Goal: Information Seeking & Learning: Learn about a topic

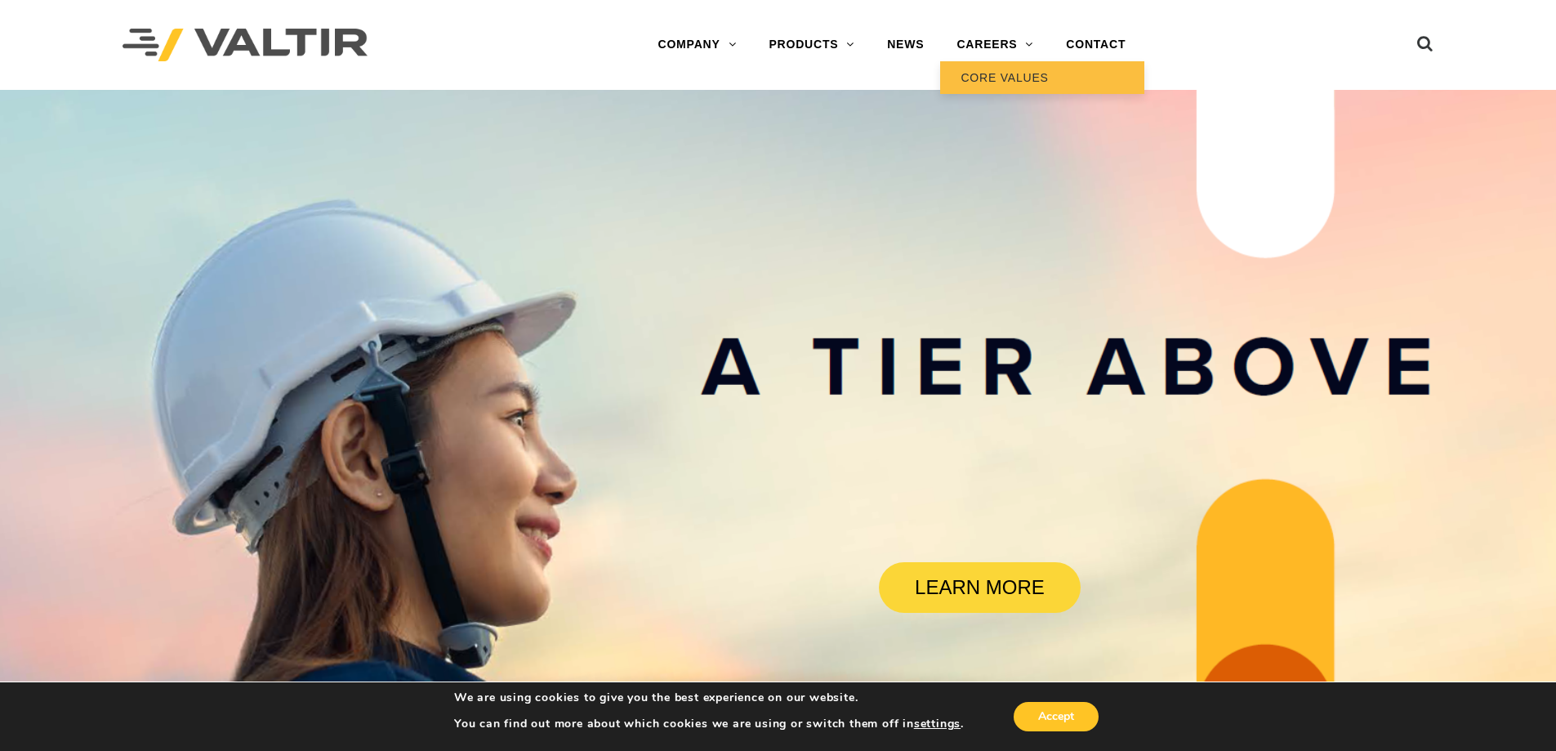
click at [1011, 81] on link "CORE VALUES" at bounding box center [1042, 77] width 204 height 33
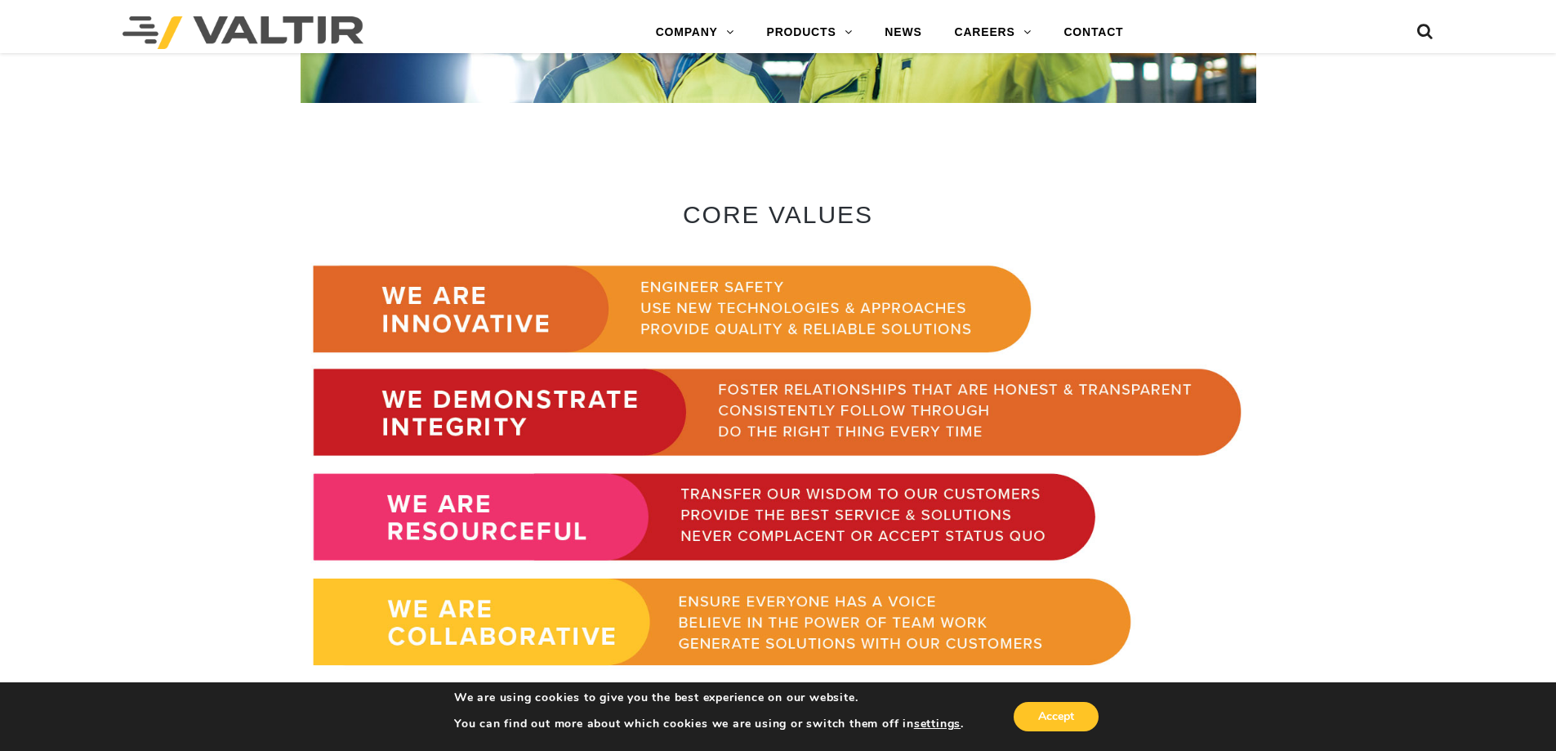
scroll to position [911, 0]
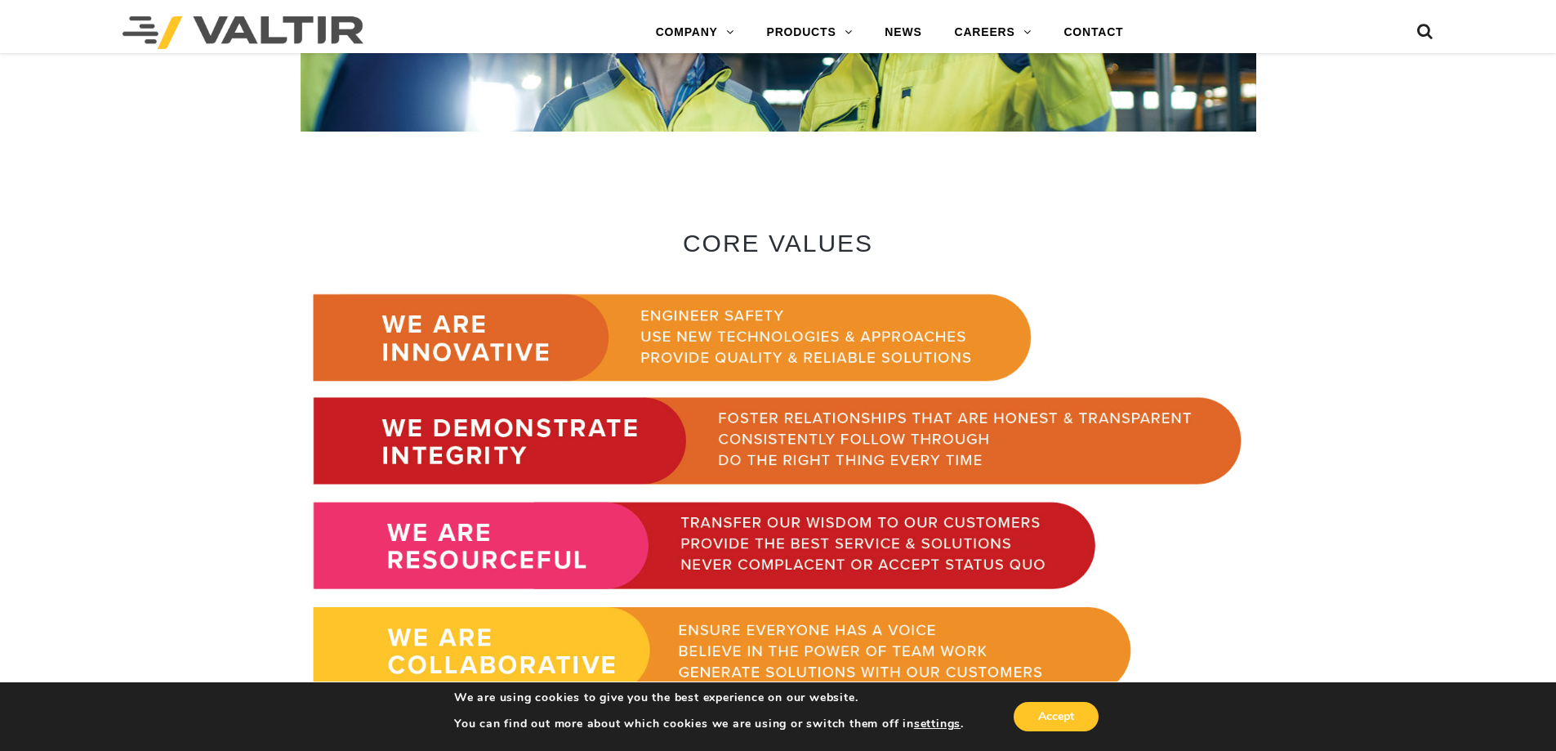
click at [498, 342] on img at bounding box center [779, 494] width 956 height 426
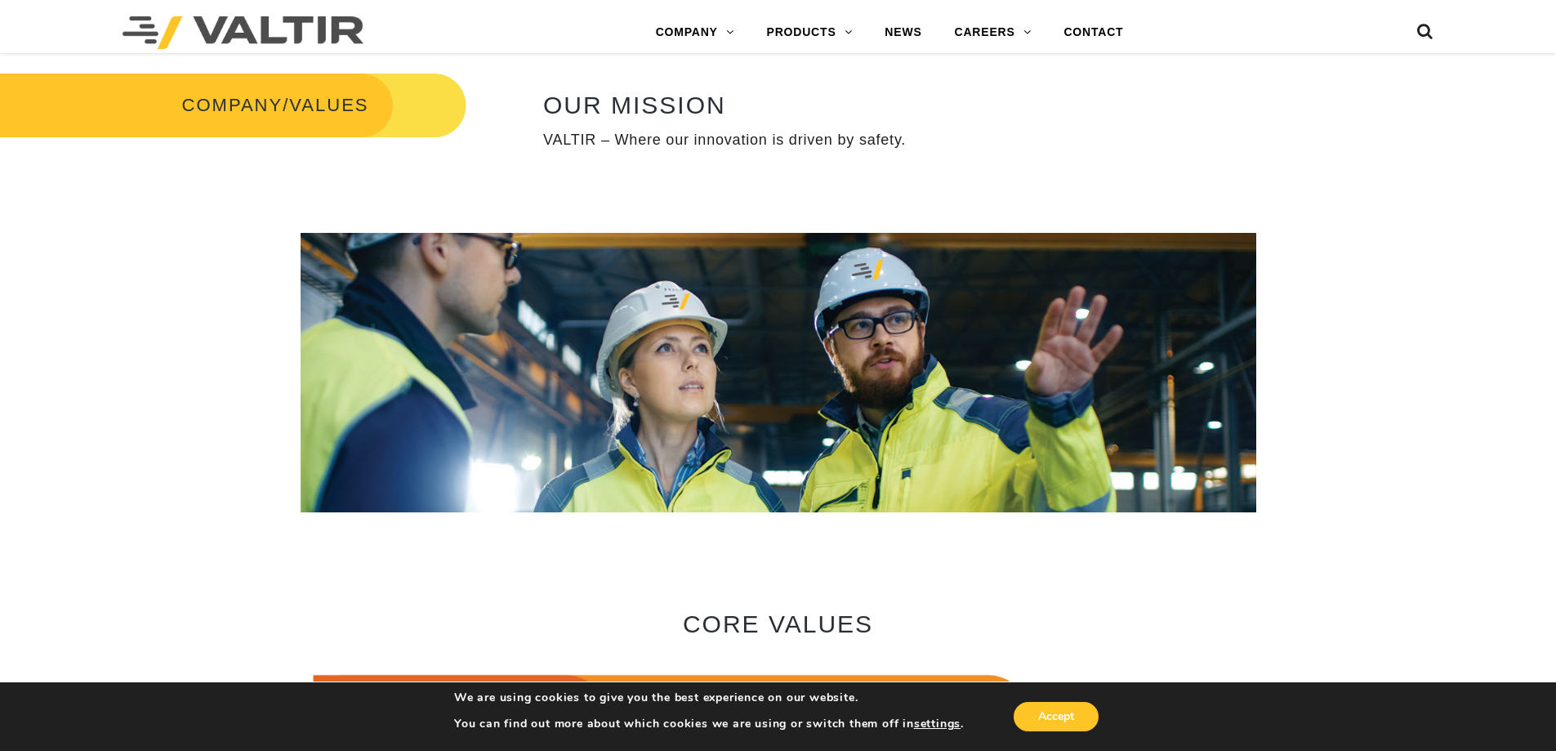
scroll to position [545, 0]
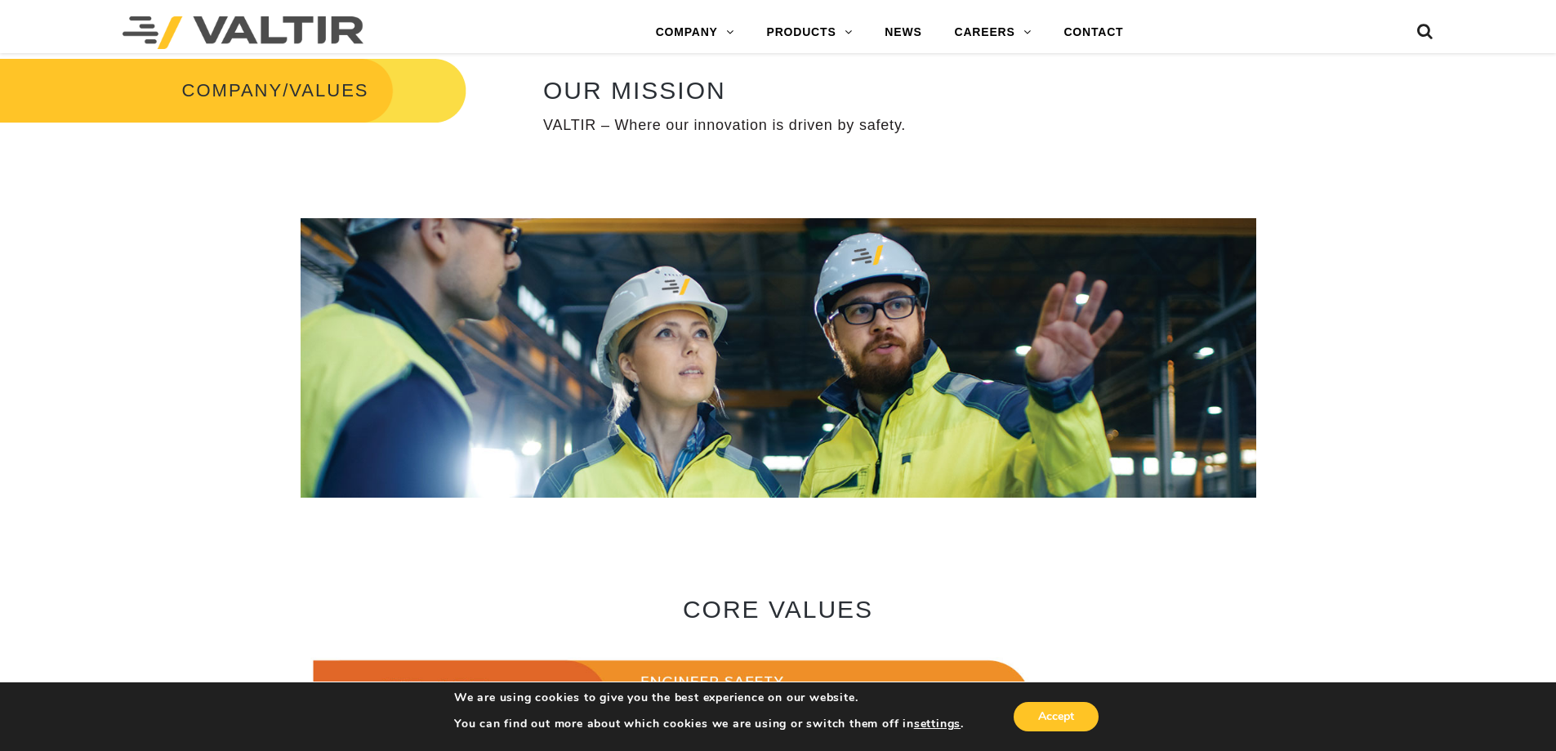
click at [349, 97] on h3 "COMPANY/VALUES" at bounding box center [233, 90] width 466 height 69
click at [600, 101] on h2 "OUR MISSION" at bounding box center [1027, 90] width 969 height 27
click at [716, 594] on div at bounding box center [779, 559] width 956 height 74
click at [816, 133] on p "VALTIR – Where our innovation is driven by safety." at bounding box center [1027, 125] width 969 height 19
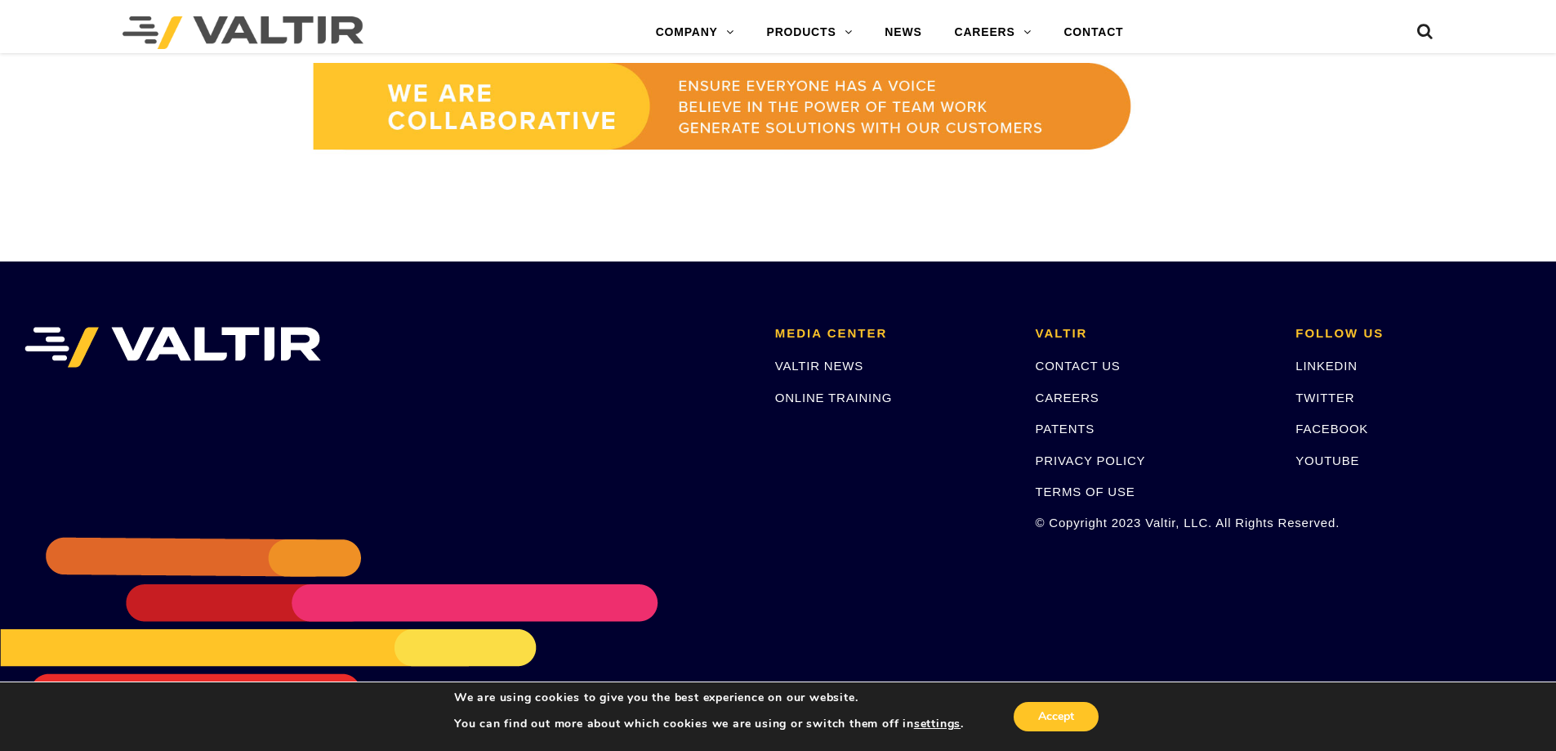
scroll to position [1456, 0]
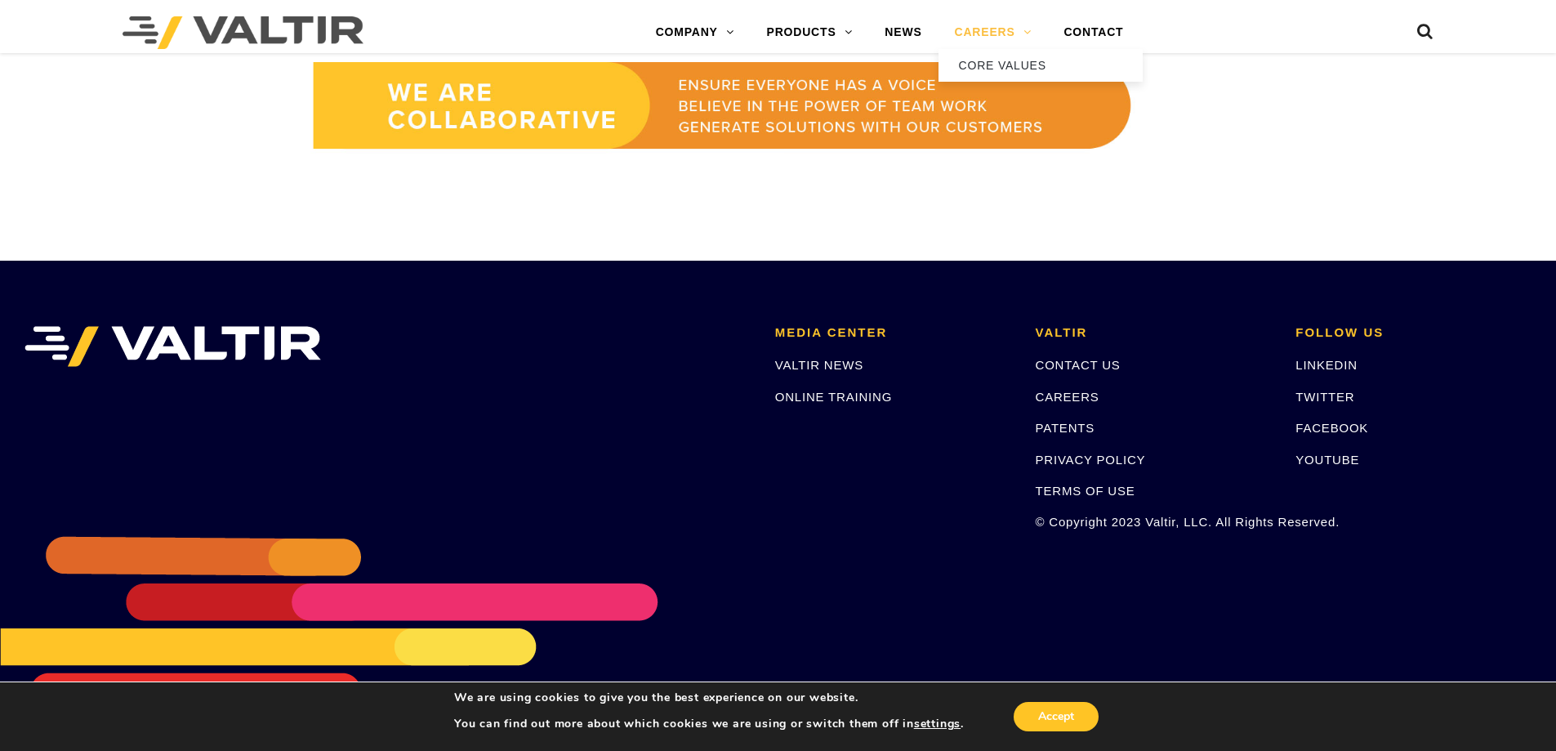
click at [999, 33] on link "CAREERS" at bounding box center [993, 32] width 109 height 33
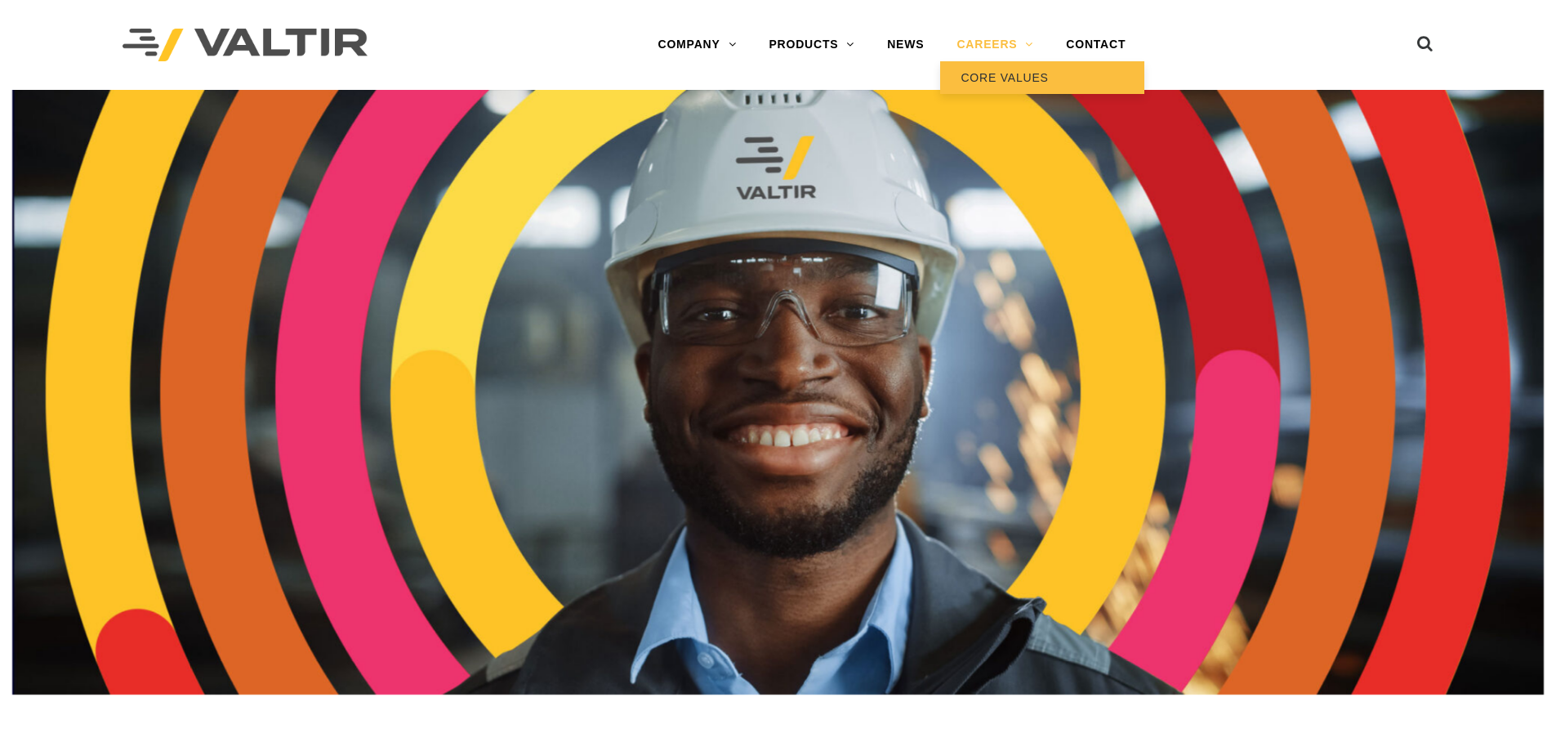
click at [994, 75] on link "CORE VALUES" at bounding box center [1042, 77] width 204 height 33
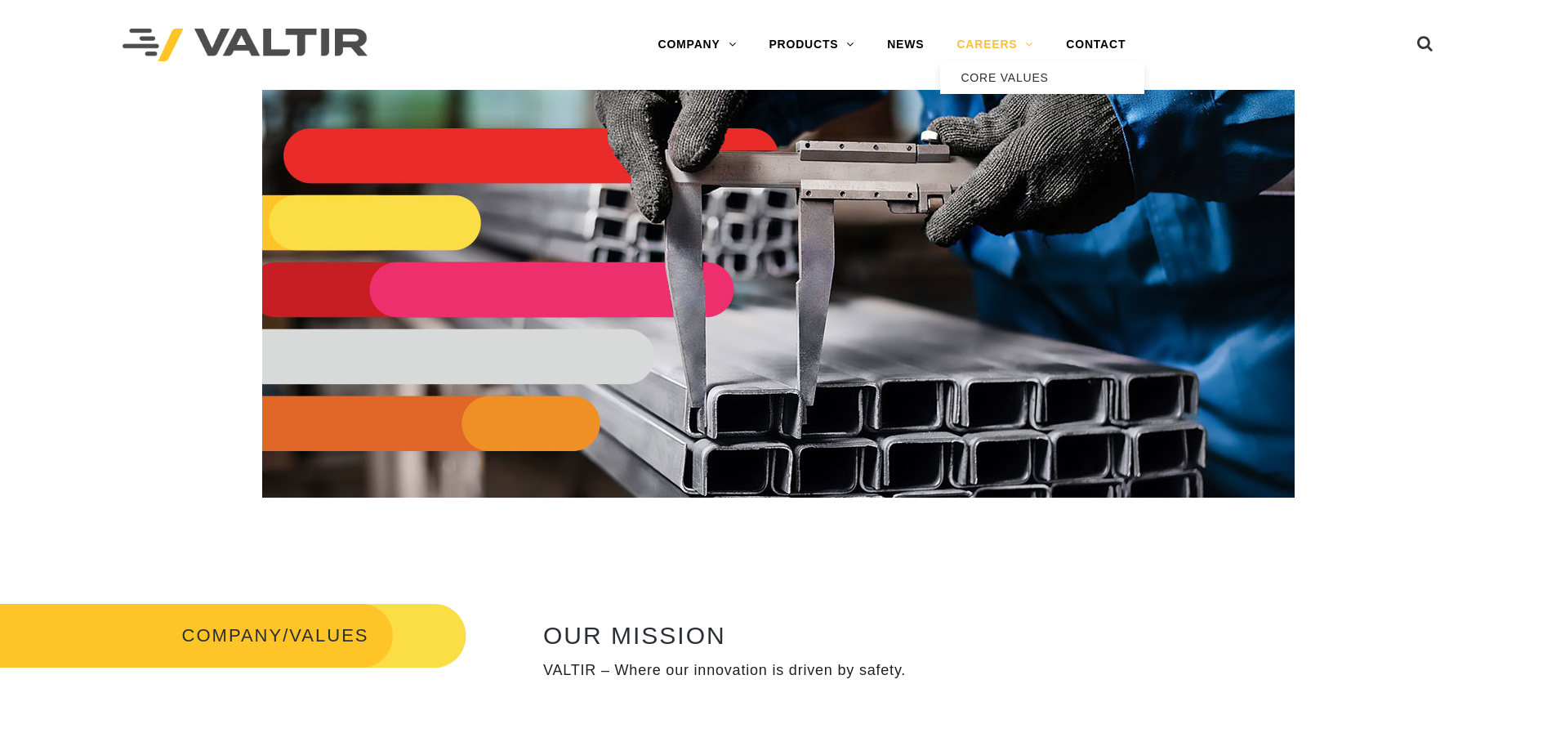
click at [1006, 39] on link "CAREERS" at bounding box center [994, 45] width 109 height 33
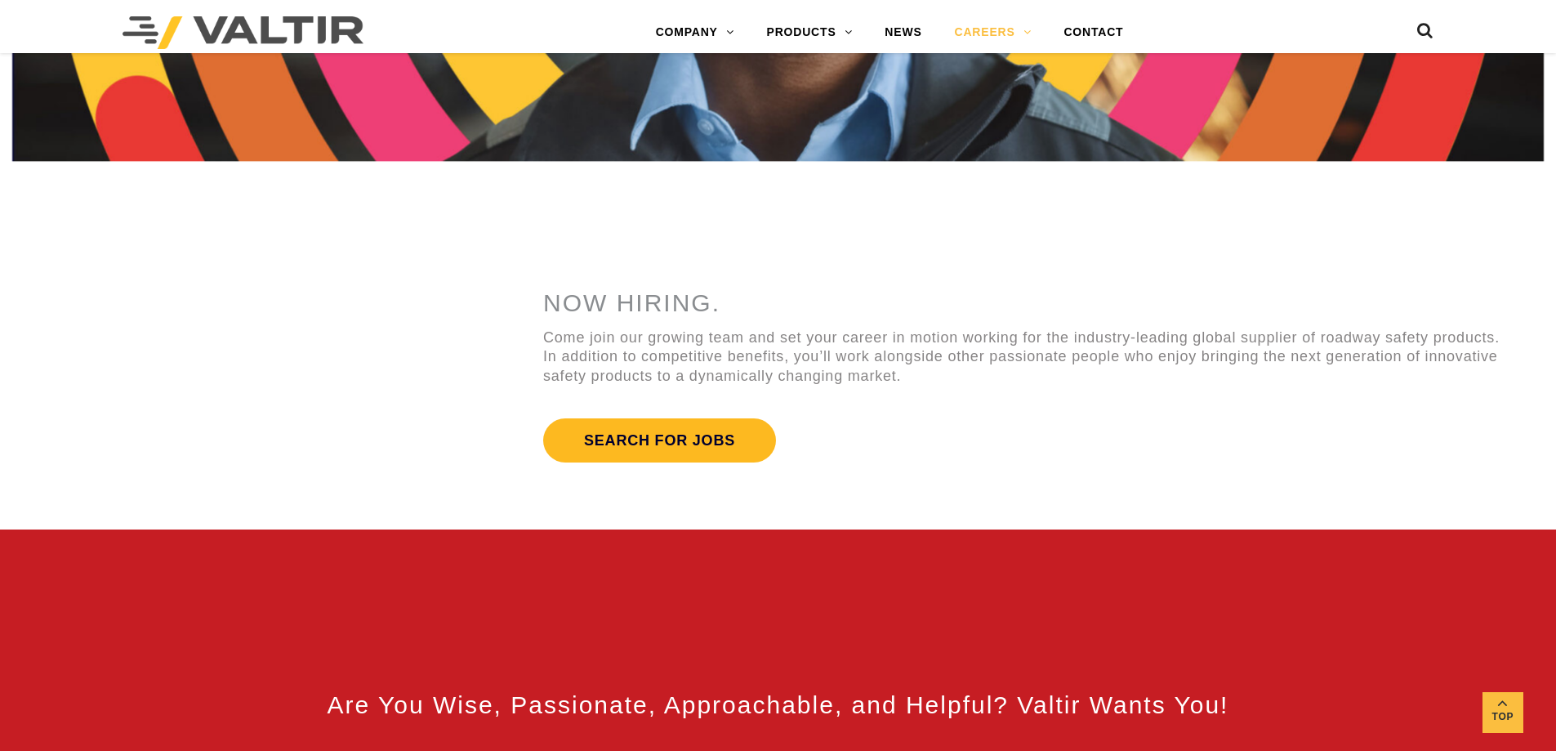
scroll to position [545, 0]
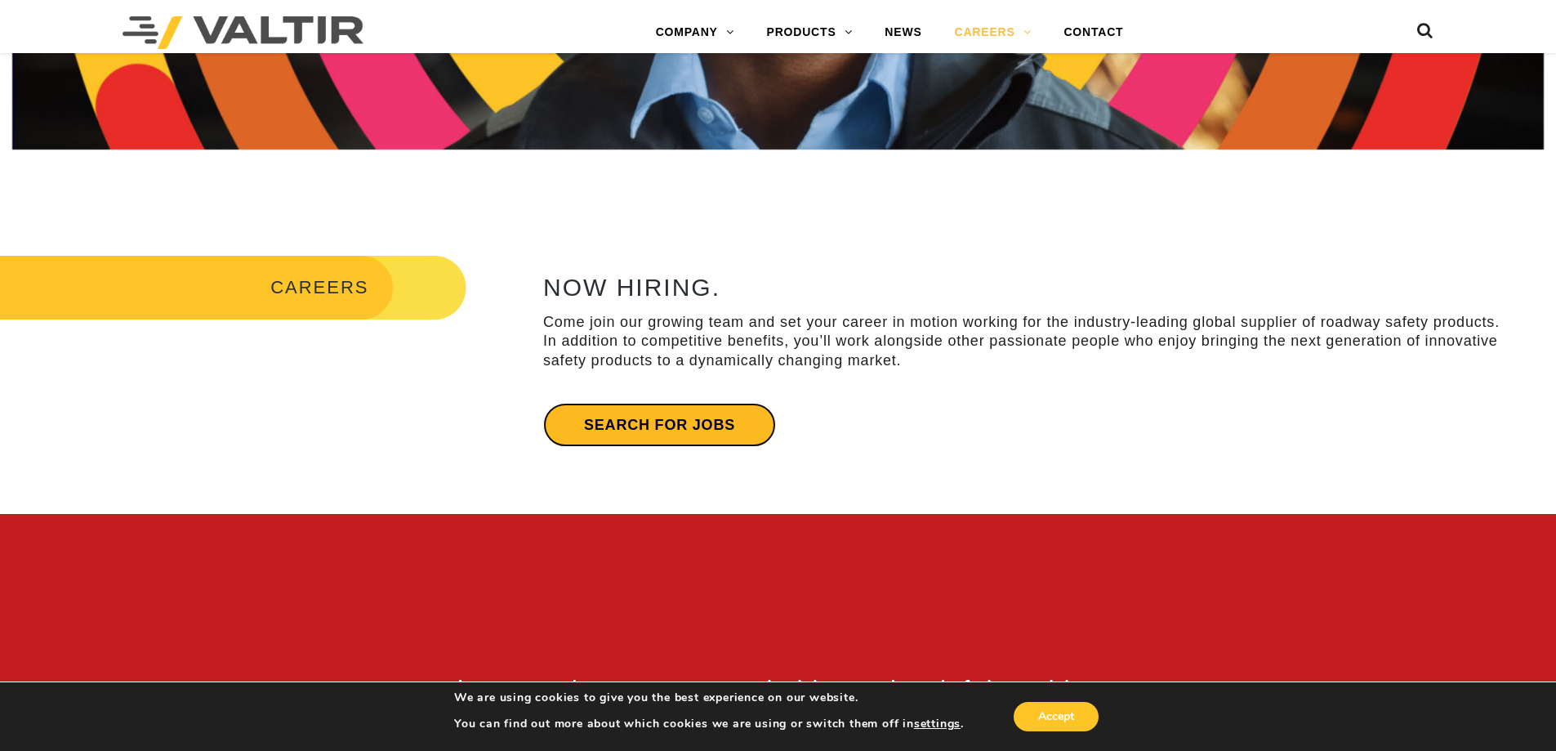
click at [714, 417] on link "Search for jobs" at bounding box center [659, 425] width 233 height 44
